Goal: Find specific page/section: Find specific page/section

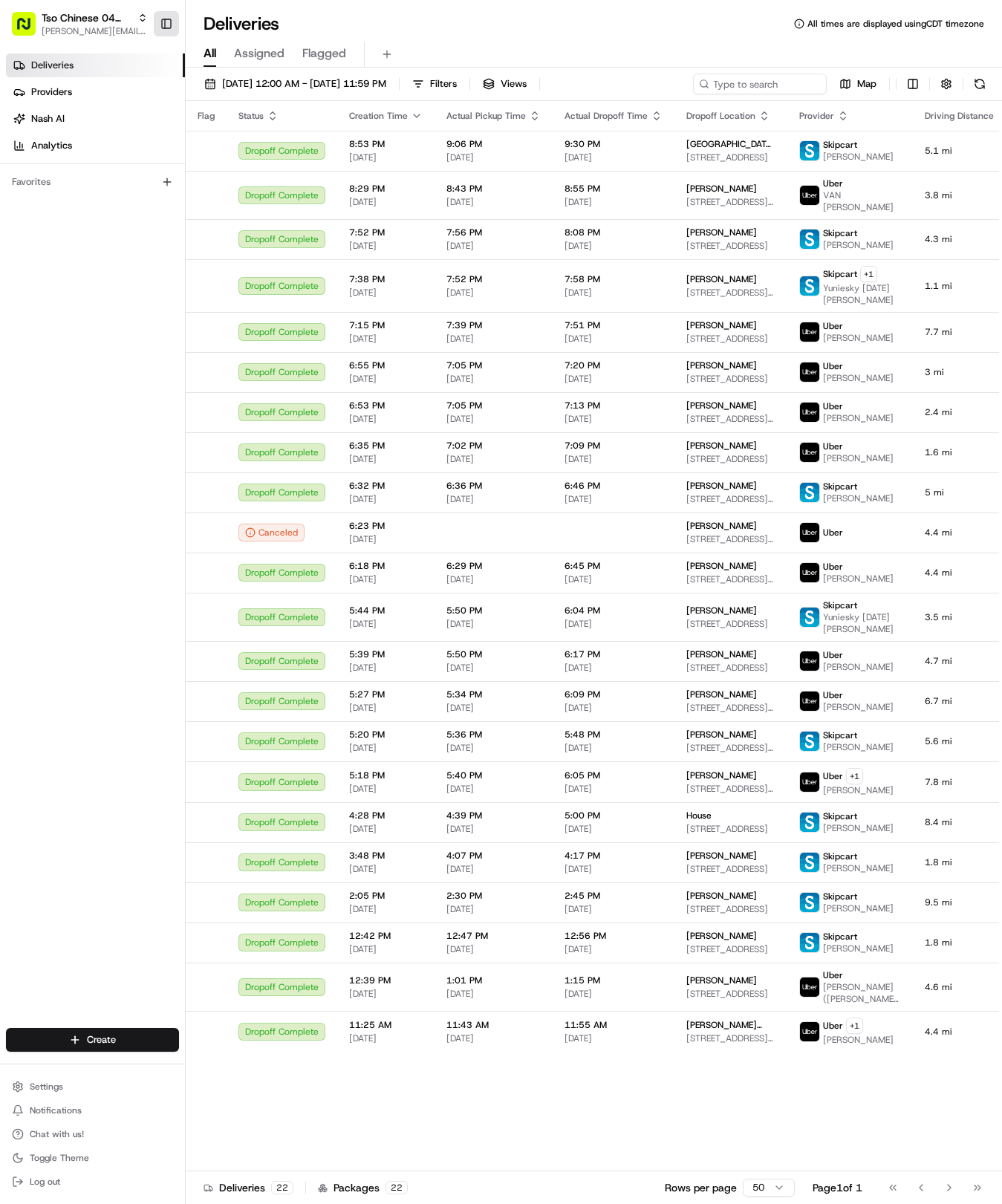
click at [173, 23] on button "Toggle Sidebar" at bounding box center [167, 24] width 25 height 25
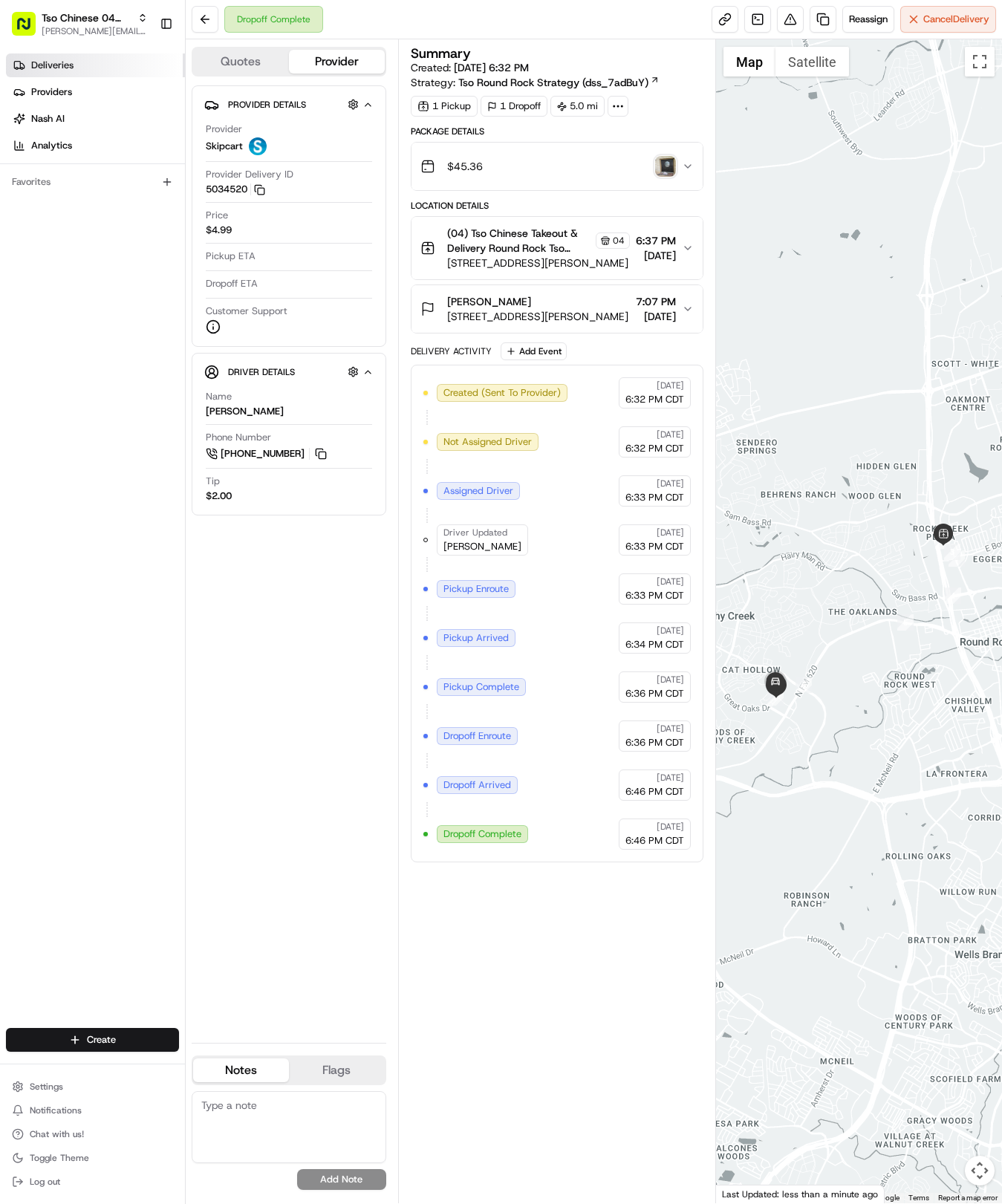
click at [72, 63] on span "Deliveries" at bounding box center [52, 65] width 43 height 14
